Goal: Transaction & Acquisition: Book appointment/travel/reservation

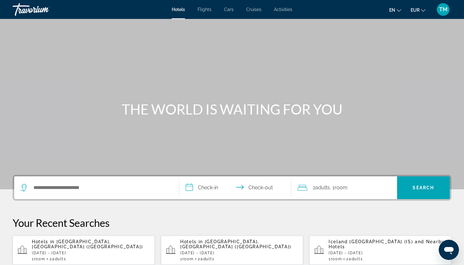
click at [104, 257] on div "1 Room rooms 2 Adult Adults" at bounding box center [91, 259] width 118 height 4
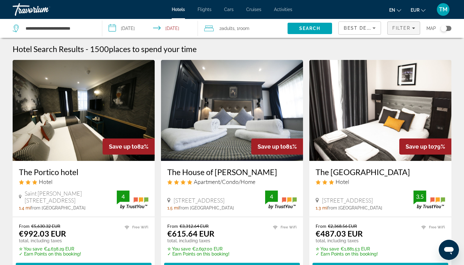
click at [404, 30] on span "Filter" at bounding box center [401, 28] width 18 height 5
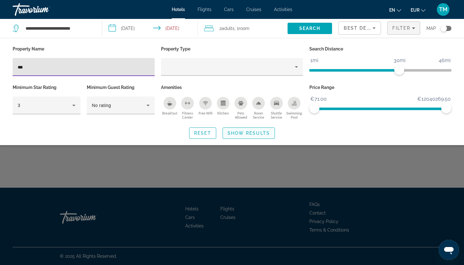
type input "***"
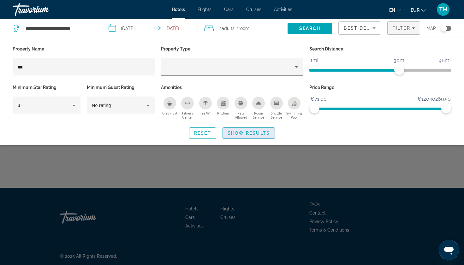
click at [265, 131] on span "Show Results" at bounding box center [249, 133] width 42 height 5
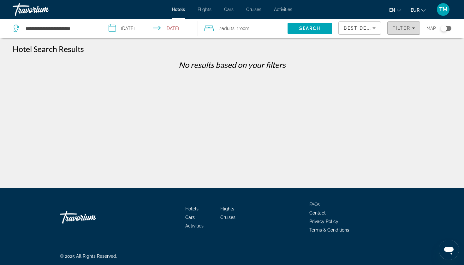
click at [404, 28] on span "Filter" at bounding box center [401, 28] width 18 height 5
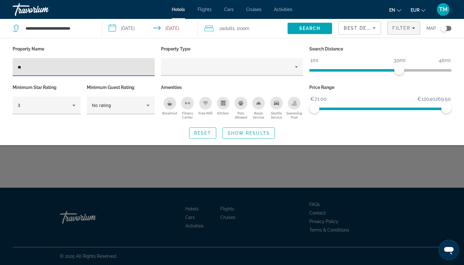
type input "*"
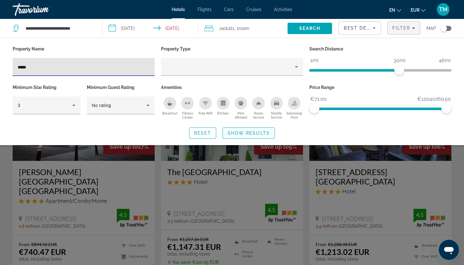
type input "*****"
click at [234, 136] on span "Search widget" at bounding box center [249, 133] width 52 height 15
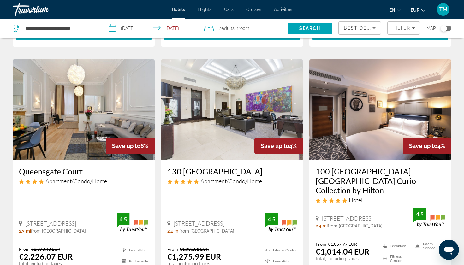
scroll to position [253, 0]
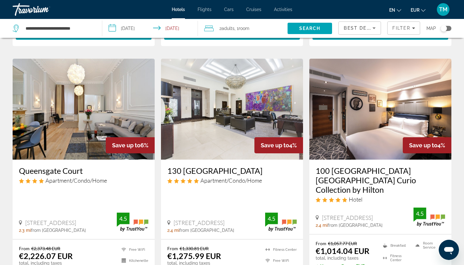
click at [364, 122] on img "Main content" at bounding box center [380, 109] width 142 height 101
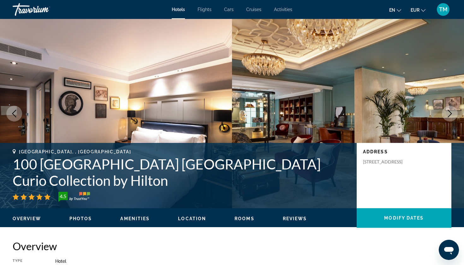
click at [448, 107] on button "Next image" at bounding box center [450, 114] width 16 height 16
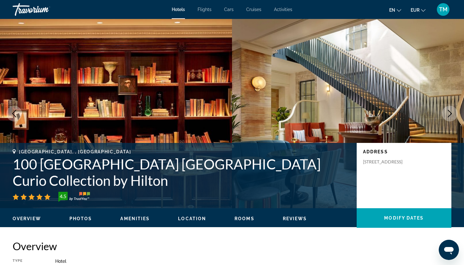
click at [449, 108] on button "Next image" at bounding box center [450, 114] width 16 height 16
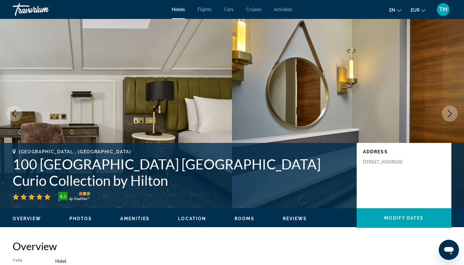
click at [449, 108] on button "Next image" at bounding box center [450, 114] width 16 height 16
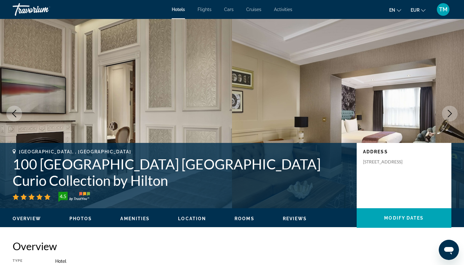
click at [449, 108] on button "Next image" at bounding box center [450, 114] width 16 height 16
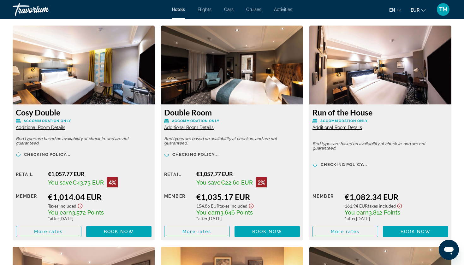
scroll to position [871, 0]
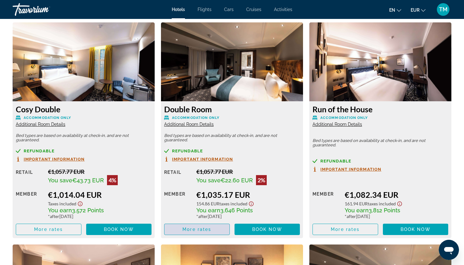
click at [204, 231] on span "More rates" at bounding box center [196, 229] width 29 height 5
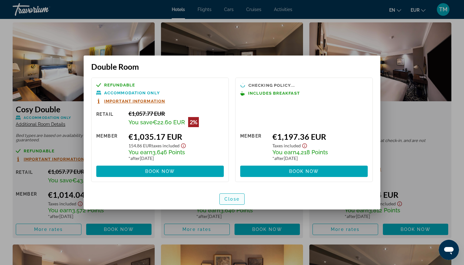
click at [232, 207] on span "button" at bounding box center [232, 199] width 25 height 15
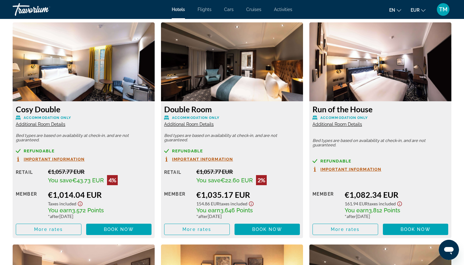
scroll to position [871, 0]
click at [63, 231] on span "Main content" at bounding box center [48, 229] width 65 height 15
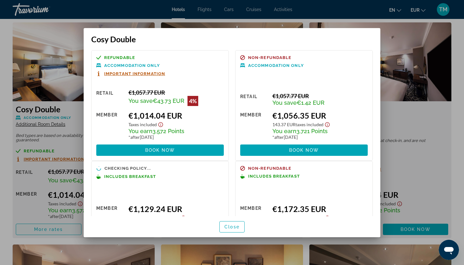
scroll to position [0, 0]
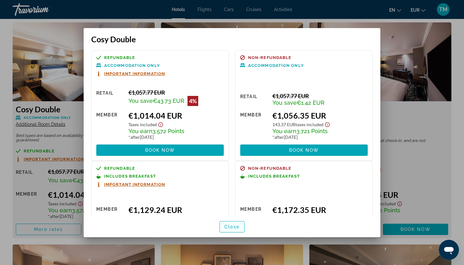
click at [225, 226] on span "Close" at bounding box center [231, 226] width 15 height 5
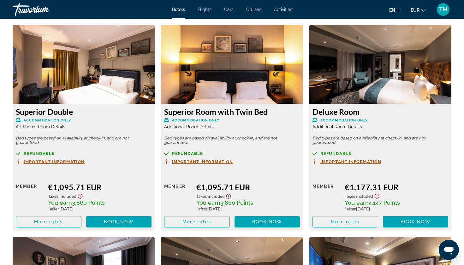
scroll to position [1091, 0]
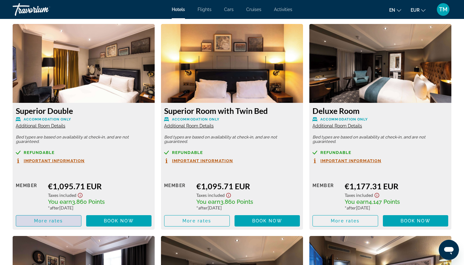
click at [67, 224] on span "Main content" at bounding box center [48, 220] width 65 height 15
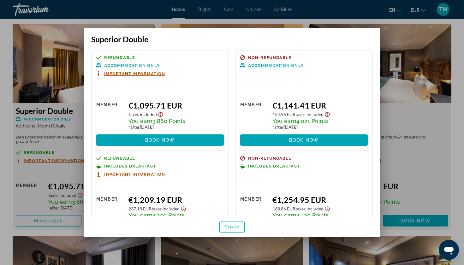
click at [227, 222] on span "button" at bounding box center [232, 226] width 25 height 15
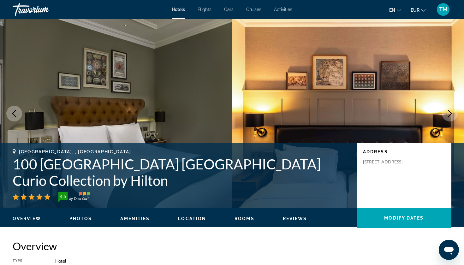
scroll to position [1091, 0]
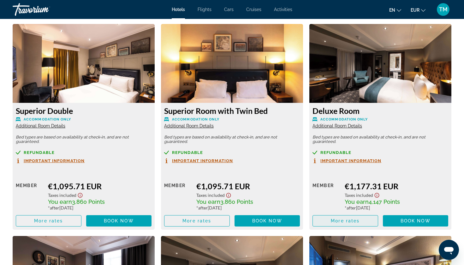
click at [343, 219] on span "Main content" at bounding box center [345, 220] width 65 height 15
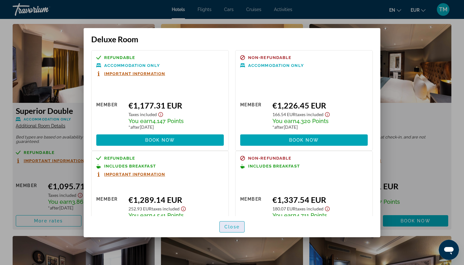
click at [240, 229] on span "button" at bounding box center [232, 226] width 25 height 15
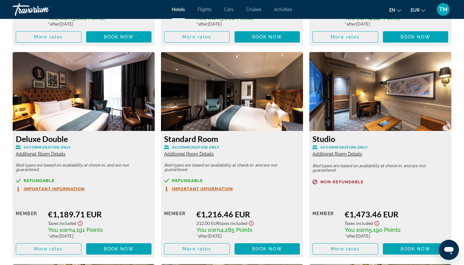
scroll to position [1276, 0]
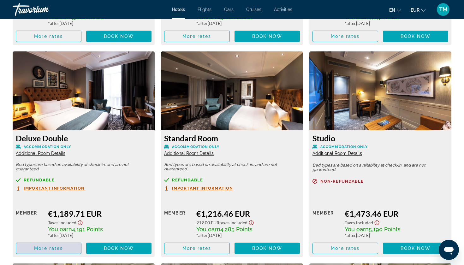
click at [58, 251] on span "More rates" at bounding box center [48, 248] width 29 height 5
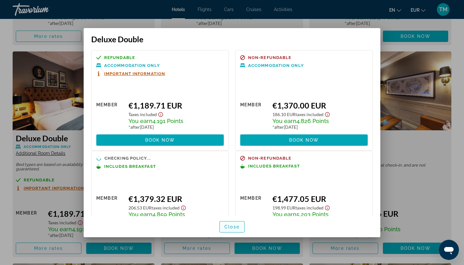
click at [240, 228] on span "button" at bounding box center [232, 226] width 25 height 15
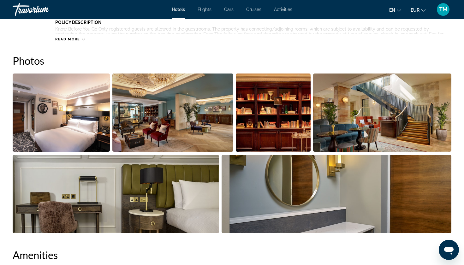
scroll to position [299, 0]
